Goal: Transaction & Acquisition: Purchase product/service

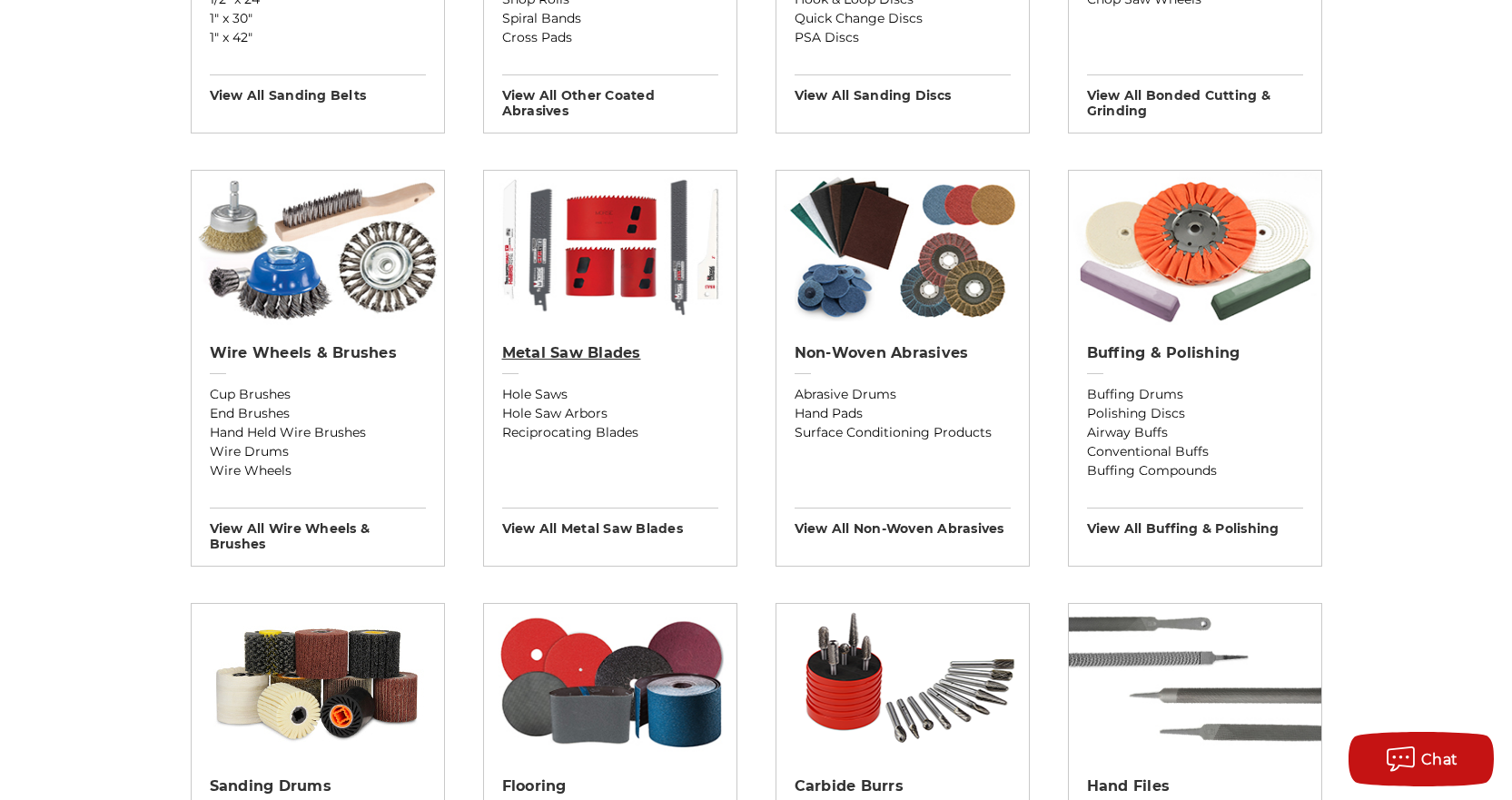
scroll to position [908, 0]
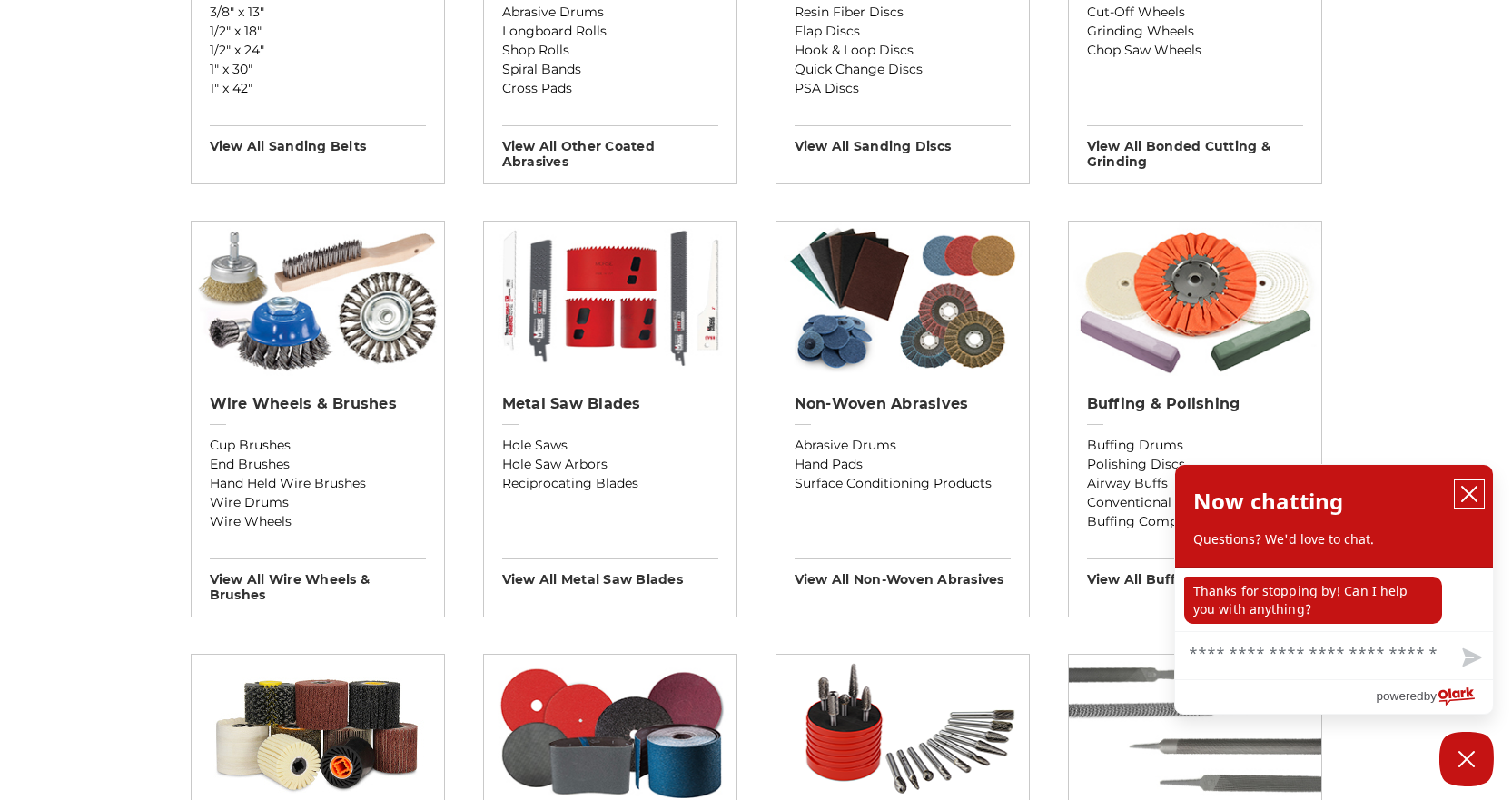
click at [1472, 495] on icon "close chatbox" at bounding box center [1469, 493] width 18 height 18
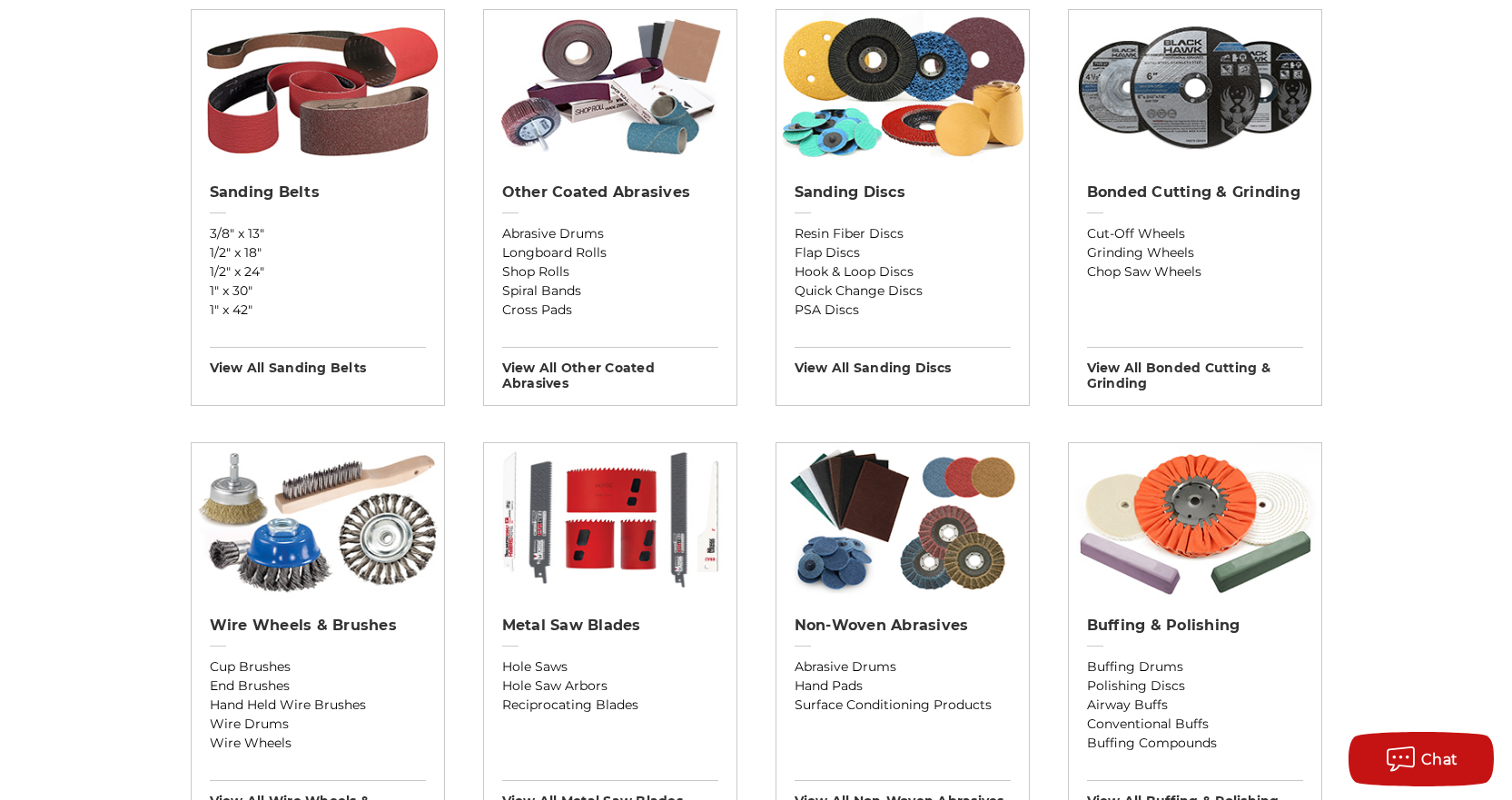
scroll to position [363, 0]
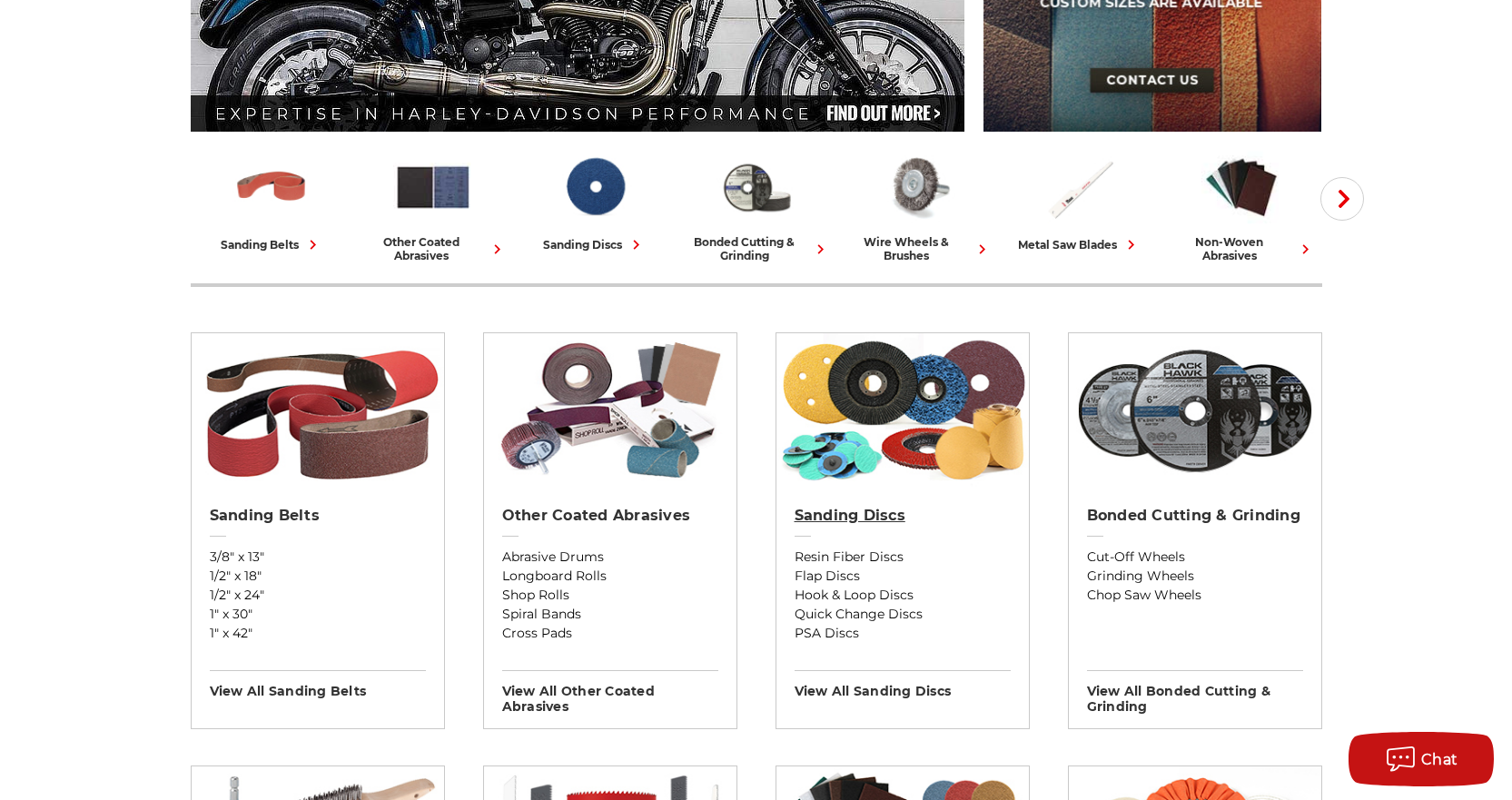
click at [875, 514] on h2 "Sanding Discs" at bounding box center [903, 515] width 216 height 18
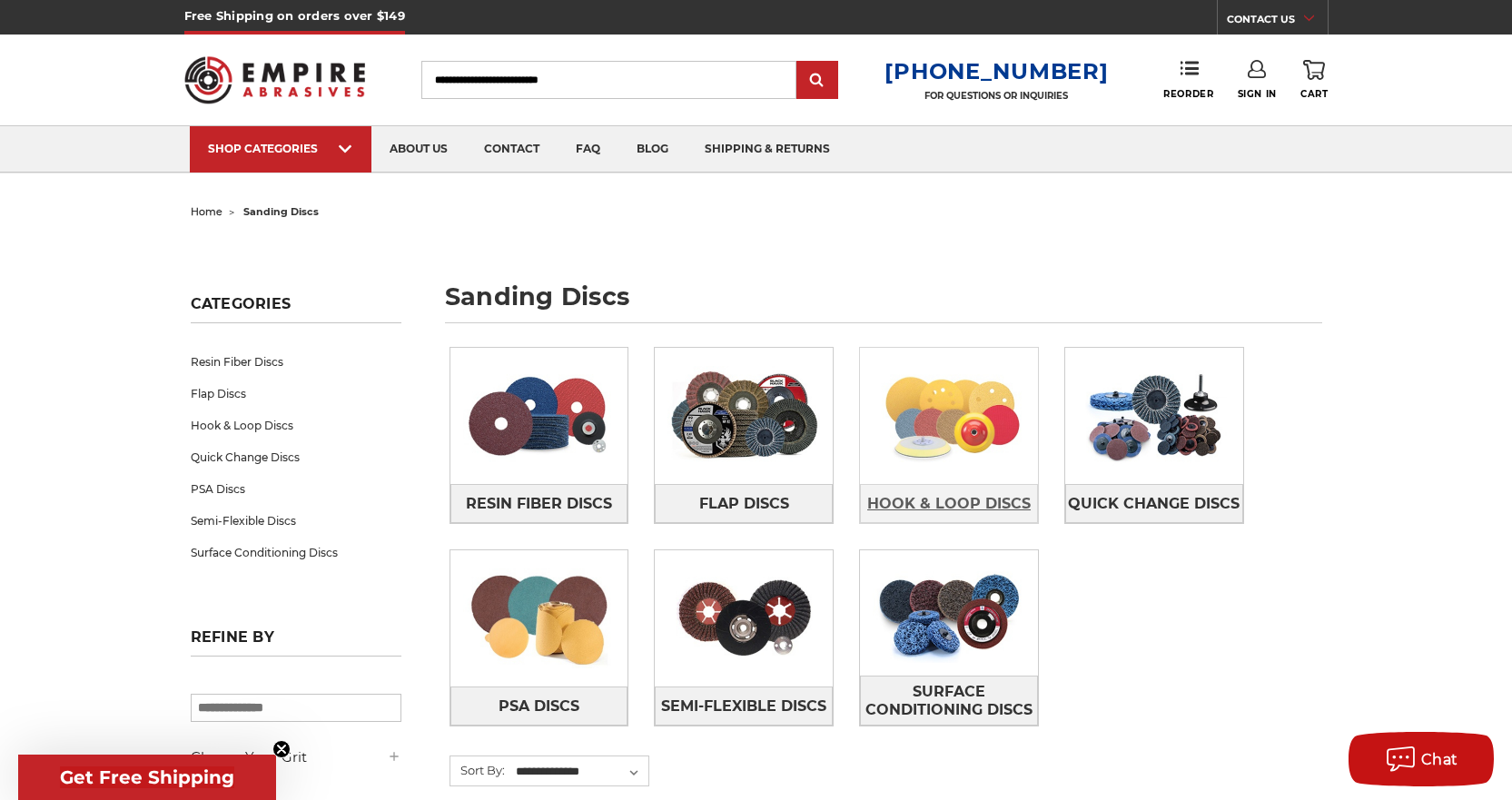
click at [948, 494] on span "Hook & Loop Discs" at bounding box center [949, 504] width 164 height 31
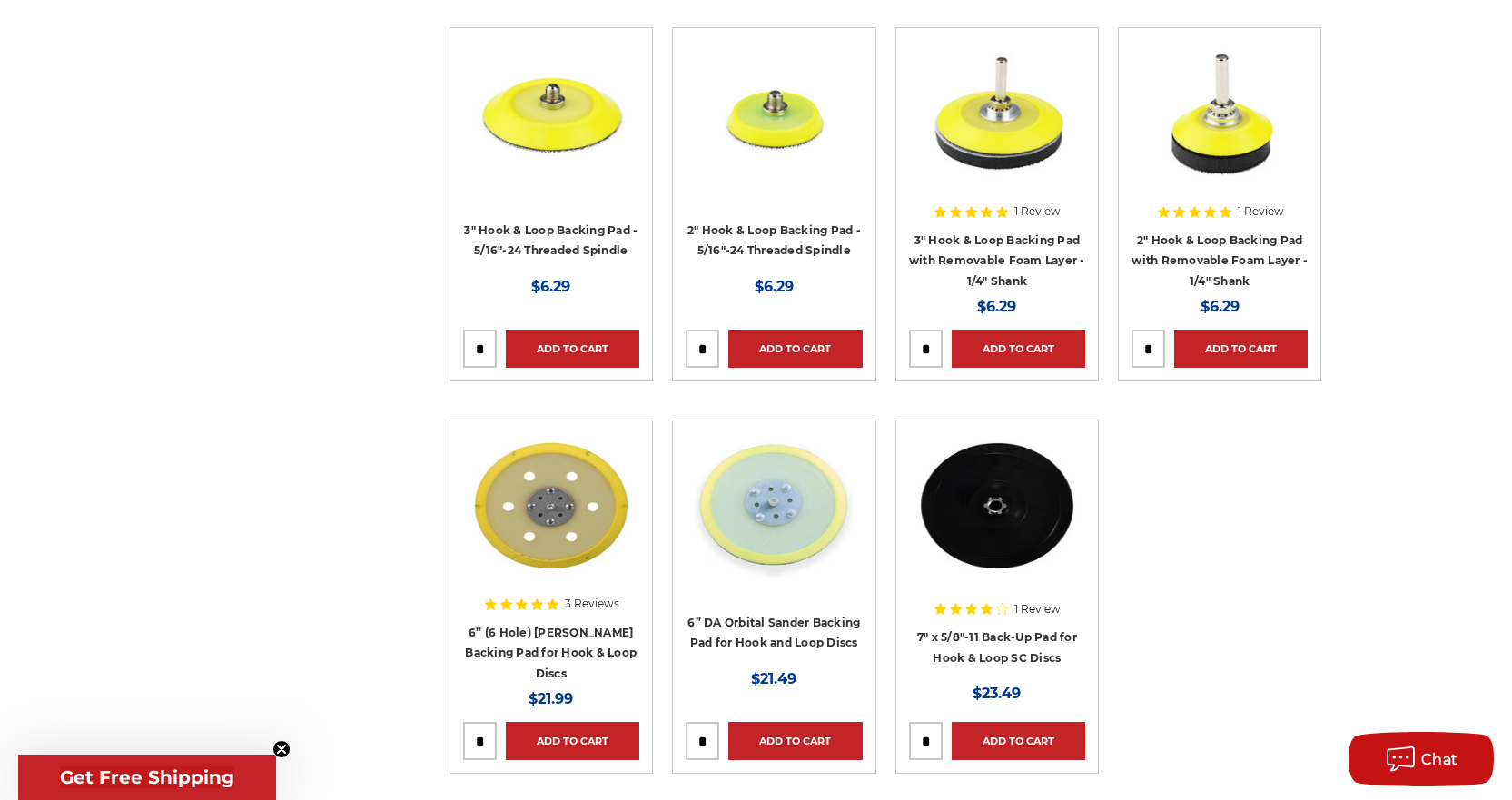
scroll to position [2270, 0]
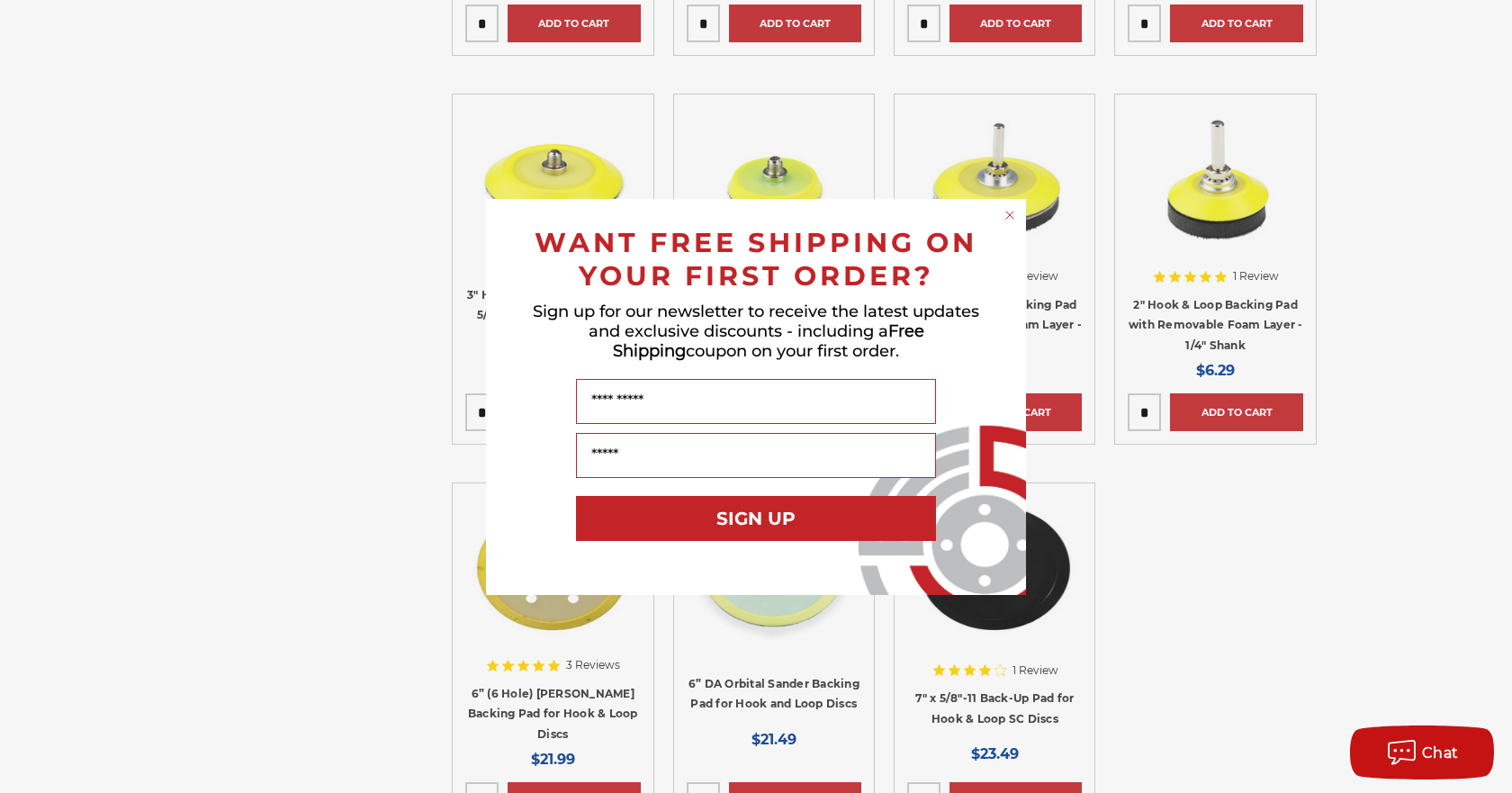
click at [1017, 216] on circle "Close dialog" at bounding box center [1010, 215] width 17 height 17
